Goal: Task Accomplishment & Management: Manage account settings

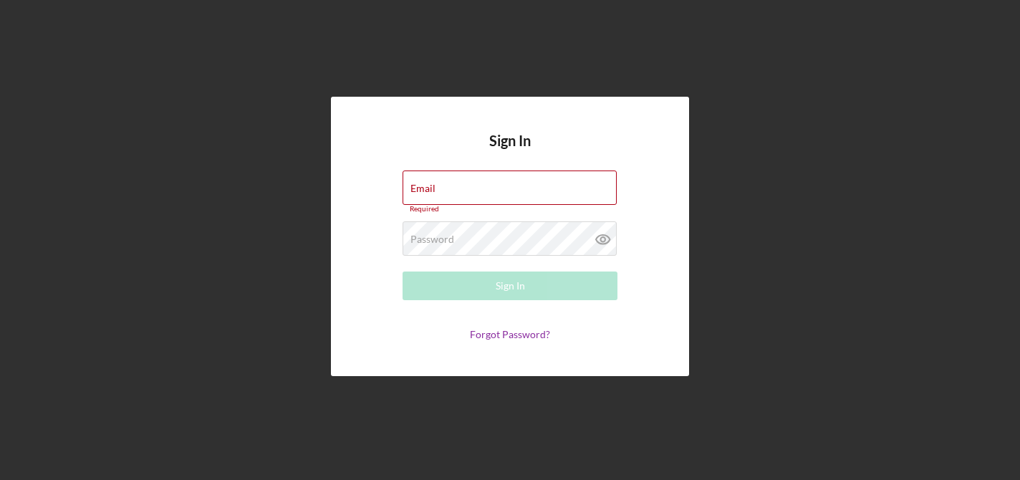
type input "[EMAIL_ADDRESS][DOMAIN_NAME]"
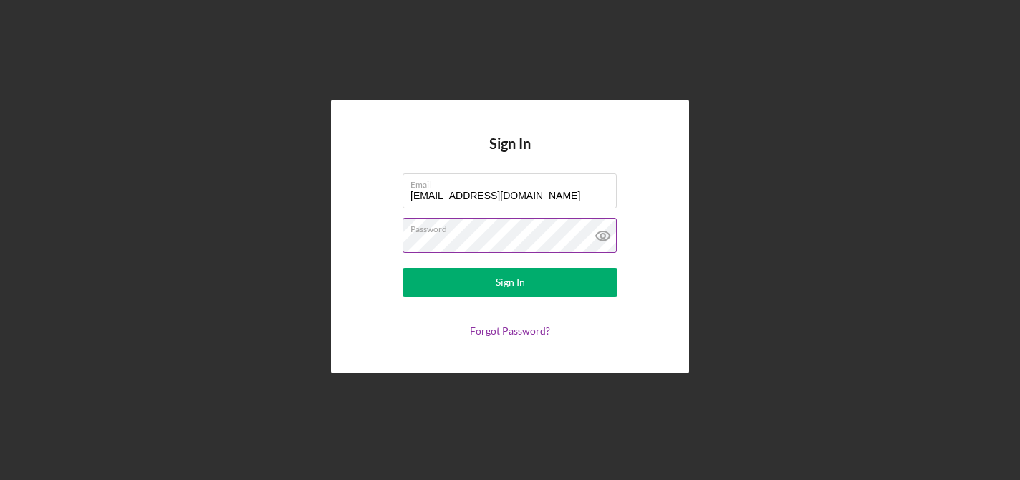
click at [607, 238] on icon at bounding box center [603, 236] width 36 height 36
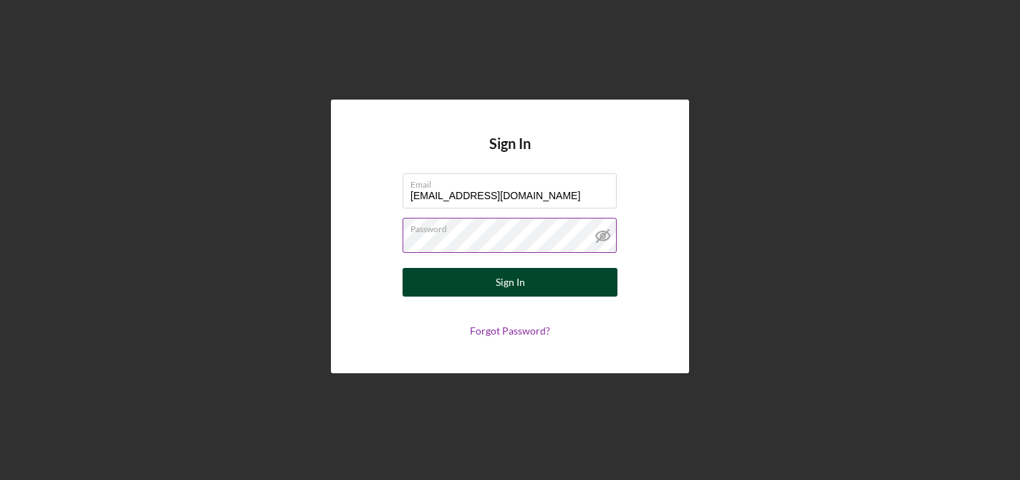
click at [558, 287] on button "Sign In" at bounding box center [509, 282] width 215 height 29
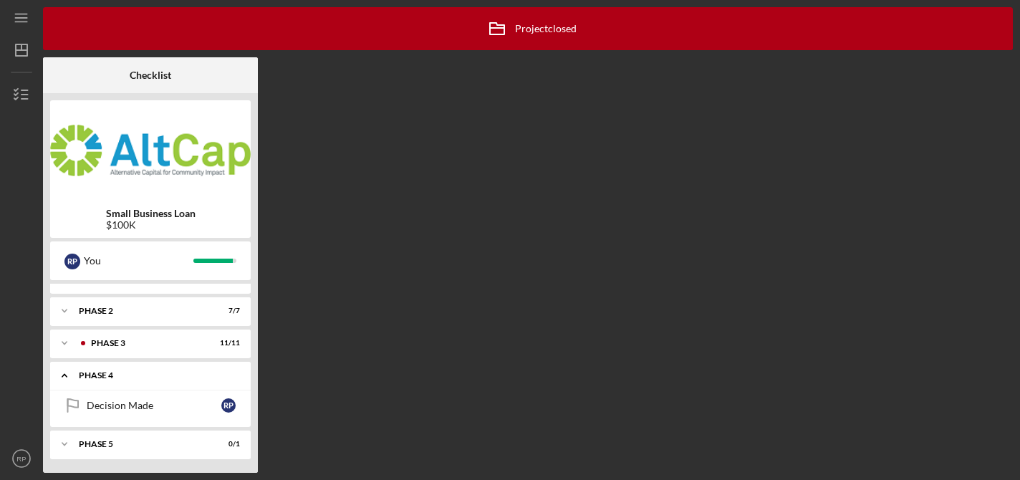
scroll to position [19, 0]
click at [127, 443] on div "Phase 5" at bounding box center [156, 443] width 154 height 9
click at [123, 404] on div "Decision Made" at bounding box center [154, 404] width 135 height 11
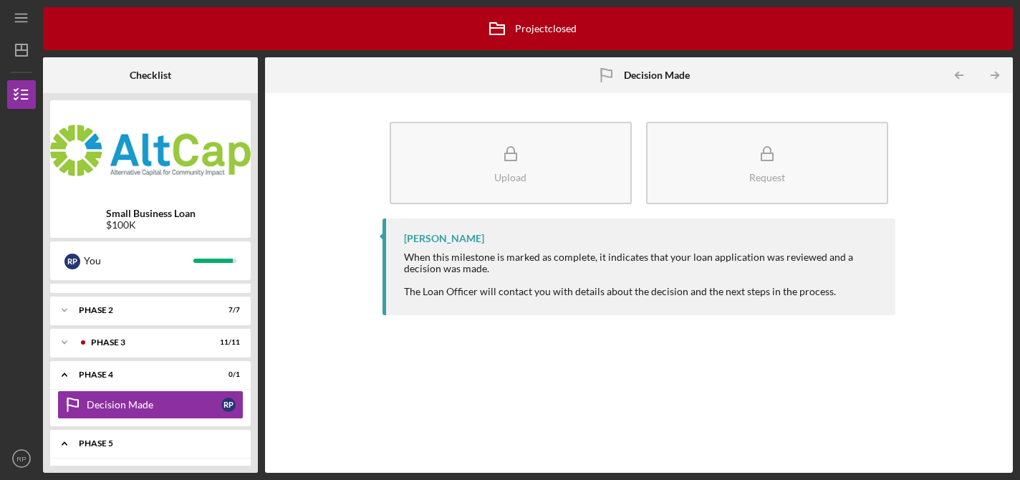
click at [187, 433] on div "Icon/Expander Phase 5 0 / 1" at bounding box center [150, 443] width 201 height 29
click at [26, 52] on polygon "button" at bounding box center [21, 49] width 11 height 11
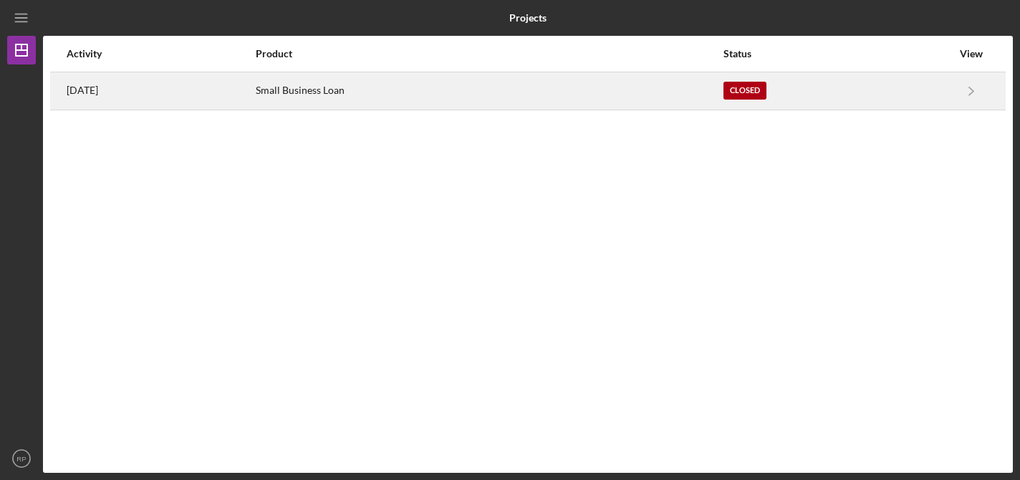
click at [134, 98] on div "[DATE]" at bounding box center [161, 91] width 188 height 36
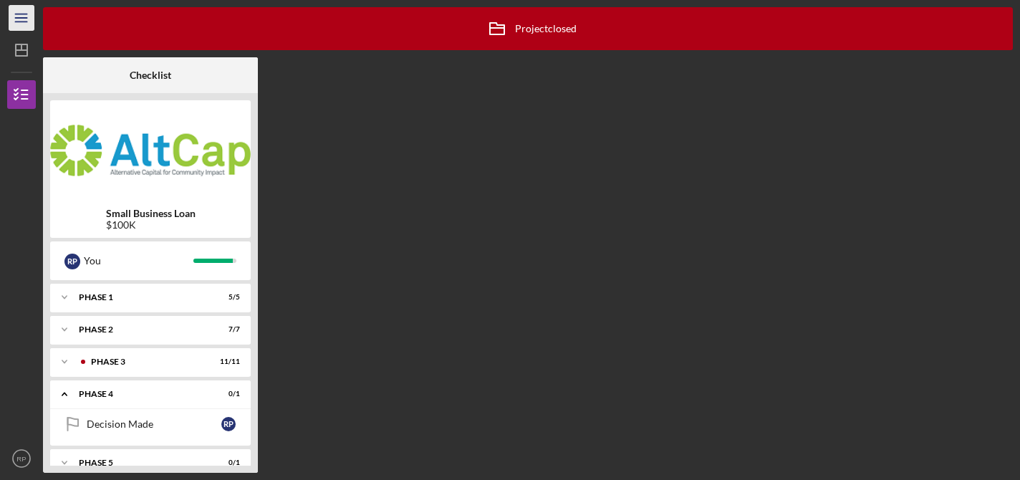
click at [21, 19] on icon "Icon/Menu" at bounding box center [22, 18] width 32 height 32
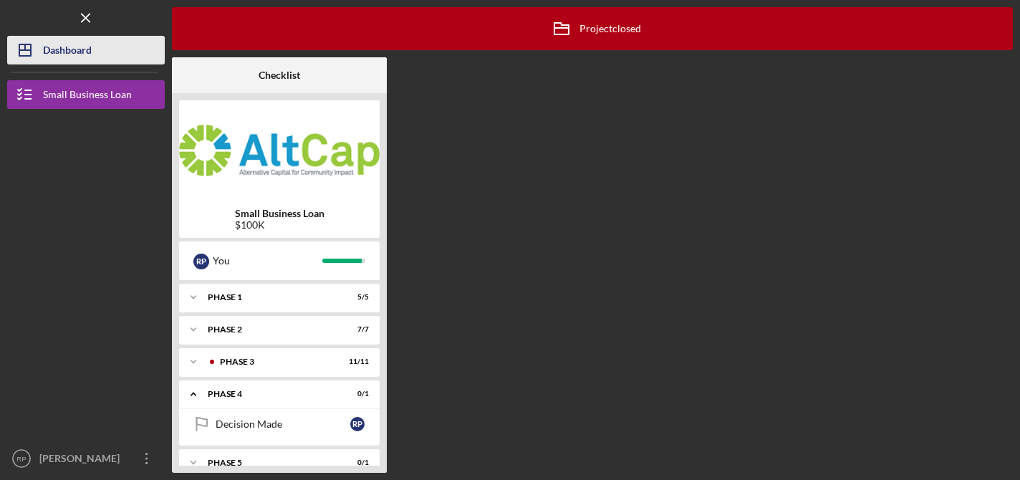
click at [54, 47] on div "Dashboard" at bounding box center [67, 52] width 49 height 32
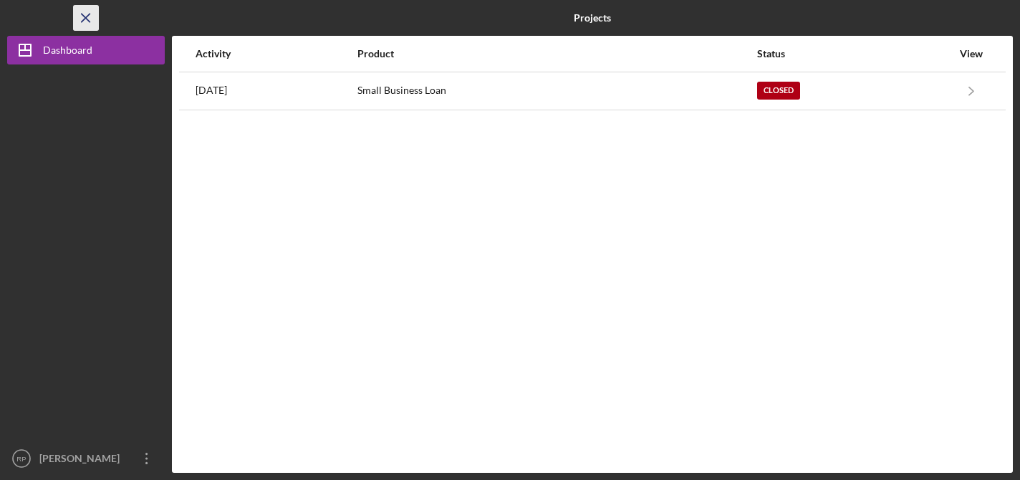
click at [90, 26] on icon "Icon/Menu Close" at bounding box center [86, 18] width 32 height 32
